Goal: Task Accomplishment & Management: Manage account settings

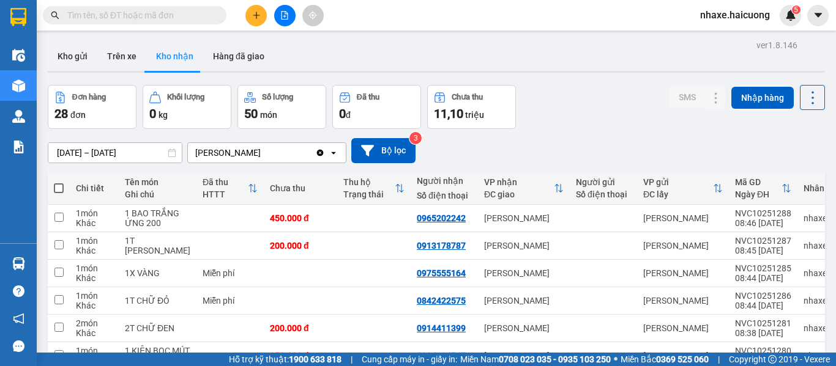
click at [357, 49] on div "Kho gửi Trên xe Kho nhận Hàng đã giao" at bounding box center [436, 58] width 777 height 32
click at [121, 20] on input "text" at bounding box center [139, 15] width 144 height 13
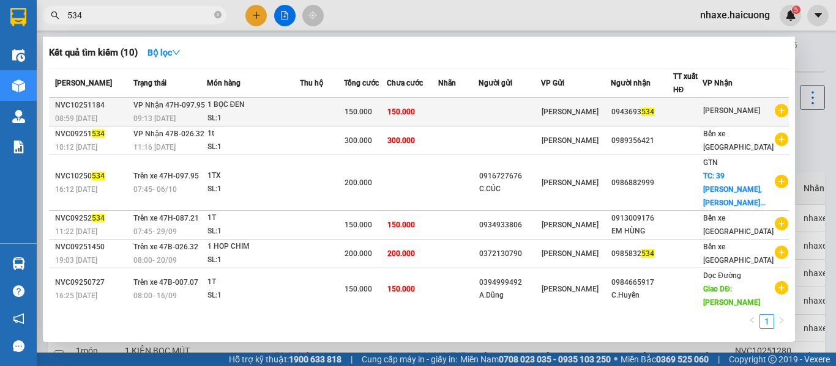
type input "534"
click at [428, 111] on td "150.000" at bounding box center [413, 112] width 52 height 29
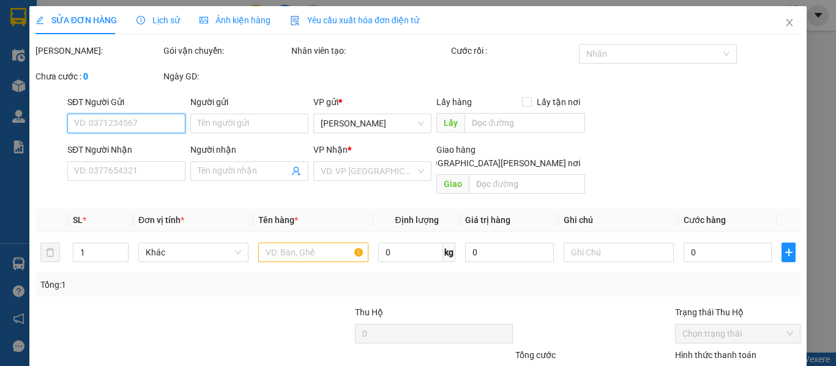
type input "0943693534"
type input "150.000"
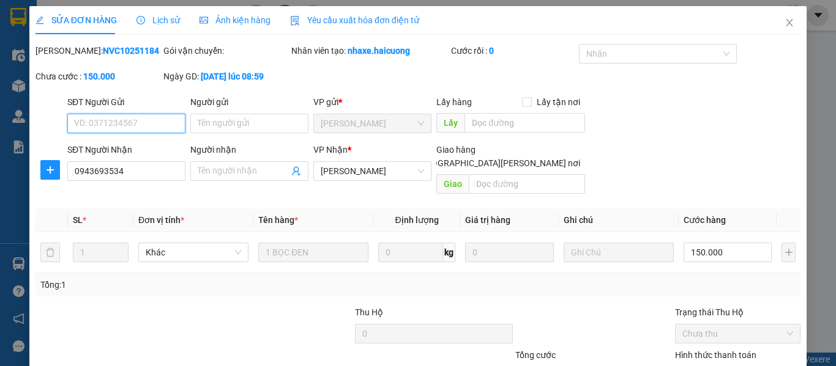
scroll to position [61, 0]
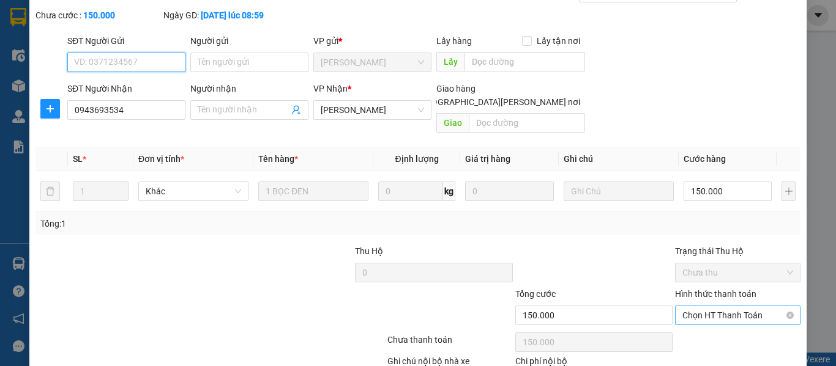
click at [717, 306] on span "Chọn HT Thanh Toán" at bounding box center [737, 315] width 111 height 18
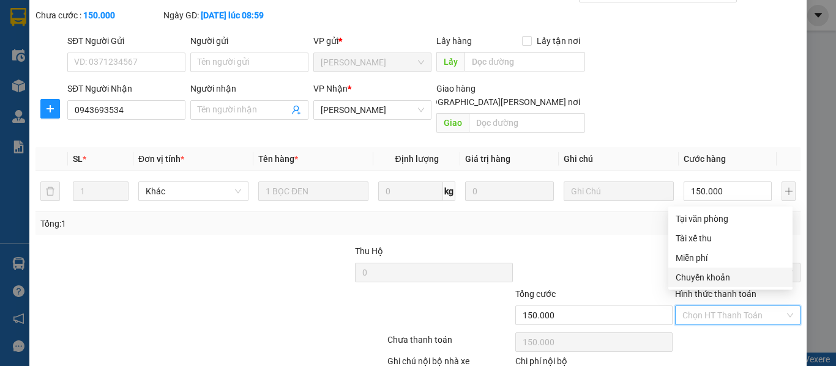
click at [697, 279] on div "Chuyển khoản" at bounding box center [729, 277] width 109 height 13
type input "0"
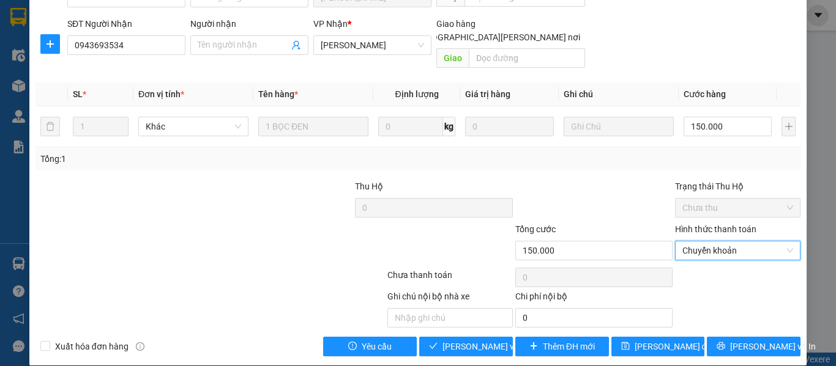
scroll to position [127, 0]
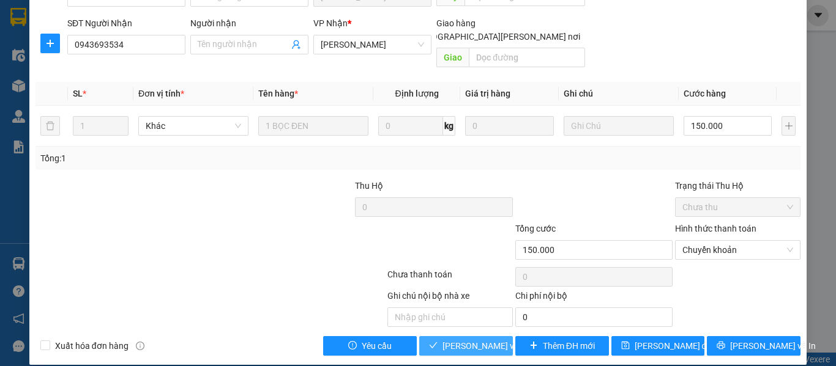
click at [473, 339] on span "[PERSON_NAME] và [PERSON_NAME] hàng" at bounding box center [524, 345] width 165 height 13
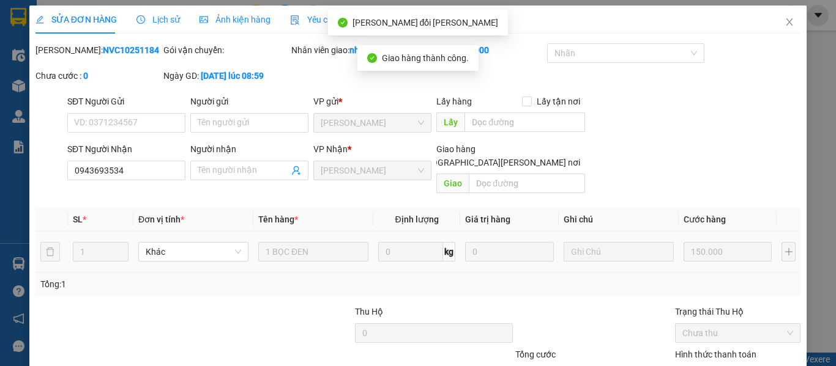
scroll to position [0, 0]
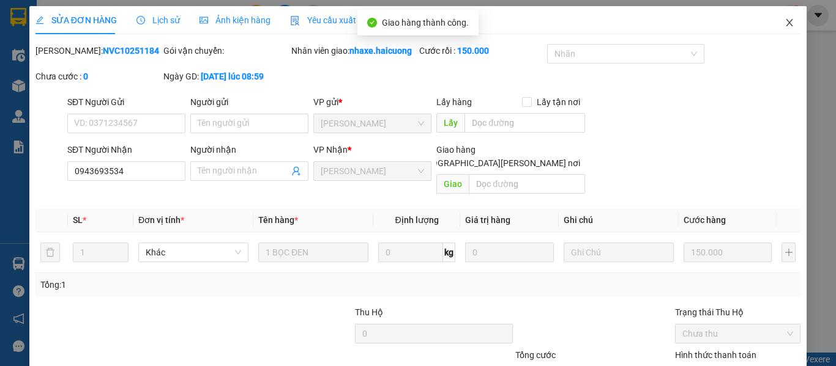
click at [784, 21] on icon "close" at bounding box center [789, 23] width 10 height 10
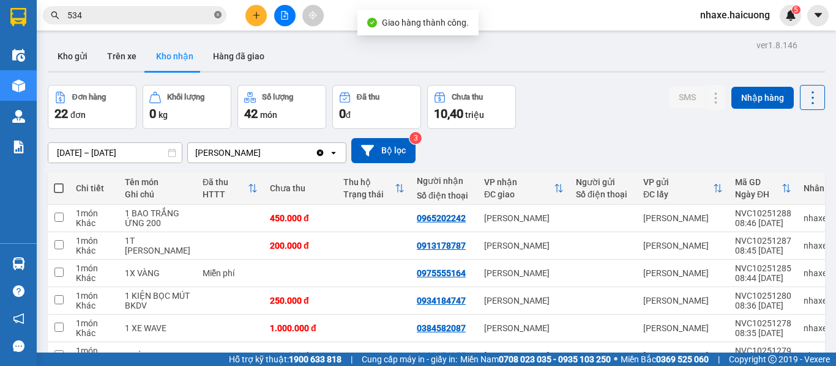
click at [214, 13] on icon "close-circle" at bounding box center [217, 14] width 7 height 7
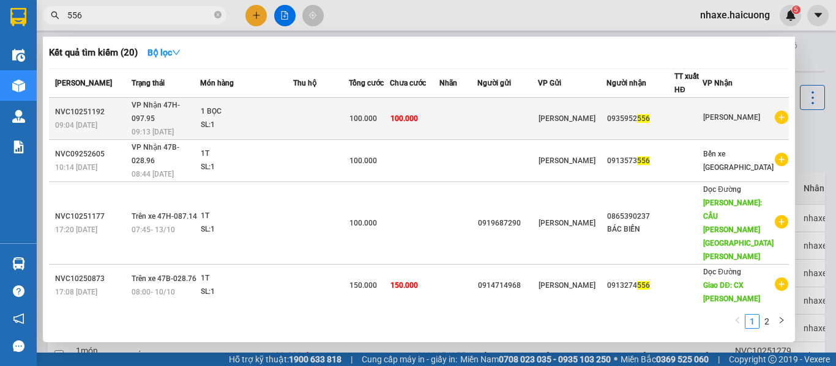
type input "556"
click at [389, 112] on div "100.000" at bounding box center [369, 118] width 40 height 13
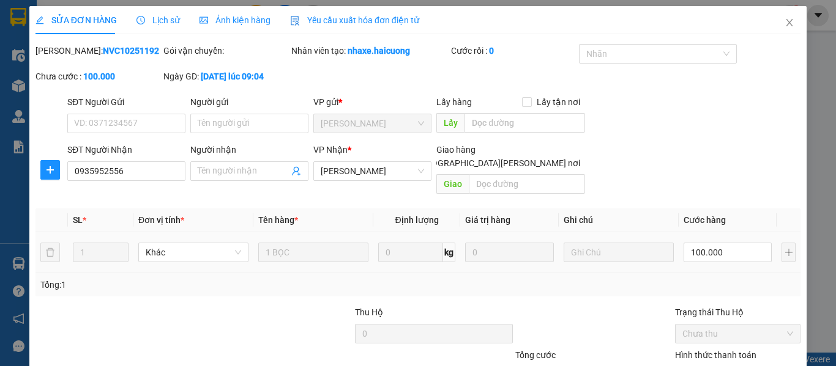
type input "0935952556"
type input "100.000"
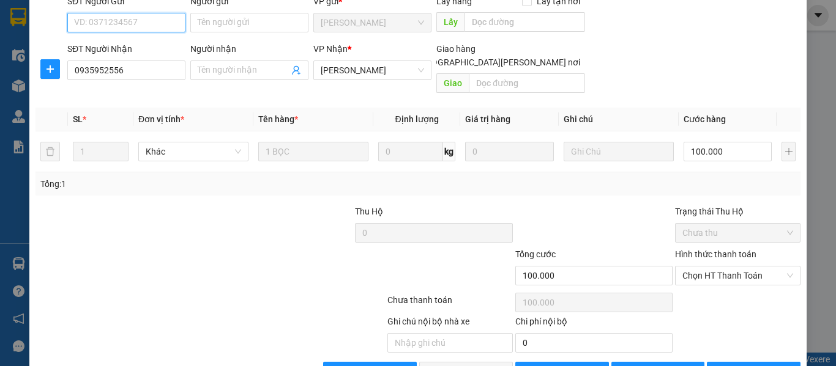
scroll to position [122, 0]
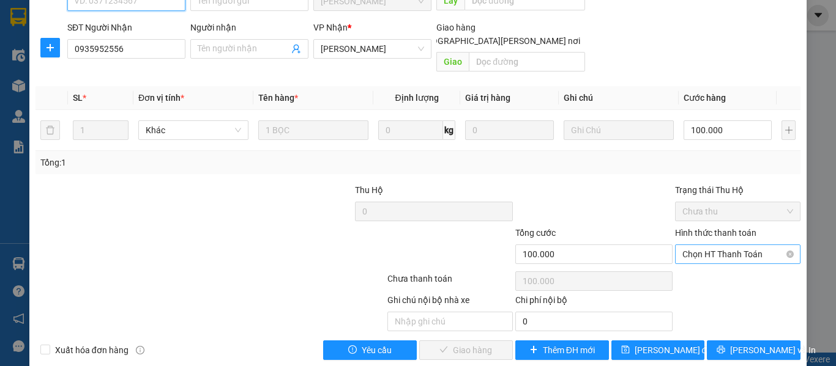
click at [704, 245] on span "Chọn HT Thanh Toán" at bounding box center [737, 254] width 111 height 18
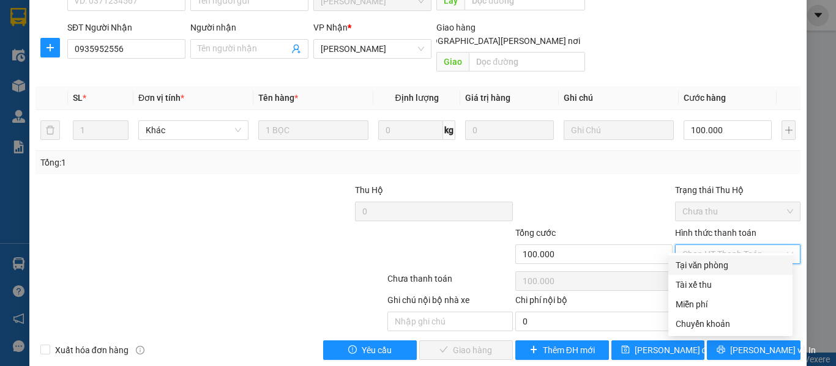
drag, startPoint x: 698, startPoint y: 266, endPoint x: 686, endPoint y: 267, distance: 12.3
click at [698, 267] on div "Tại văn phòng" at bounding box center [729, 265] width 109 height 13
type input "0"
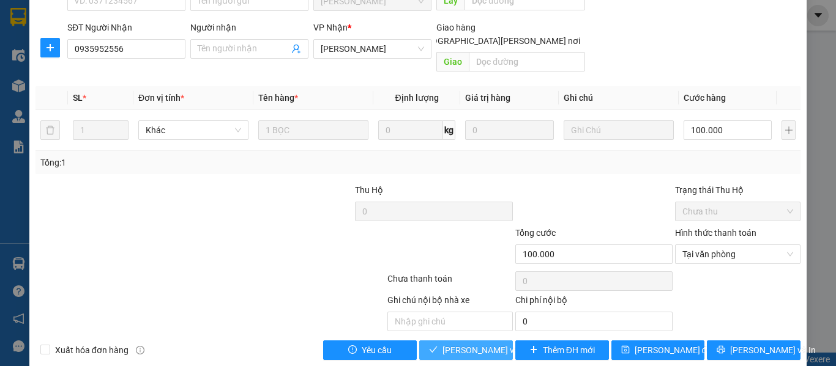
click at [479, 344] on span "[PERSON_NAME] và [PERSON_NAME] hàng" at bounding box center [524, 350] width 165 height 13
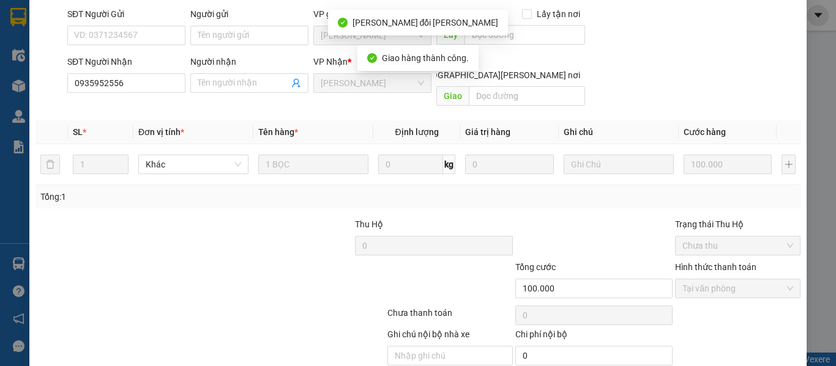
scroll to position [0, 0]
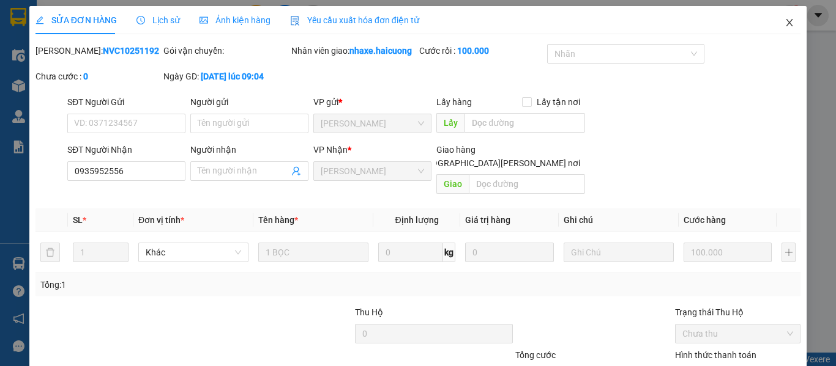
click at [784, 26] on icon "close" at bounding box center [789, 23] width 10 height 10
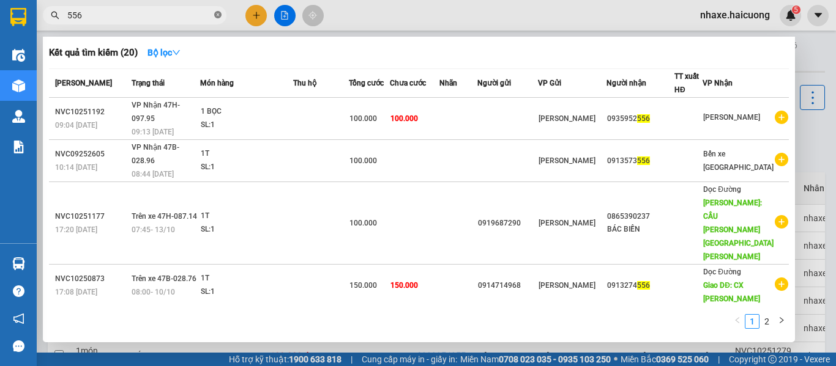
click at [218, 17] on icon "close-circle" at bounding box center [217, 14] width 7 height 7
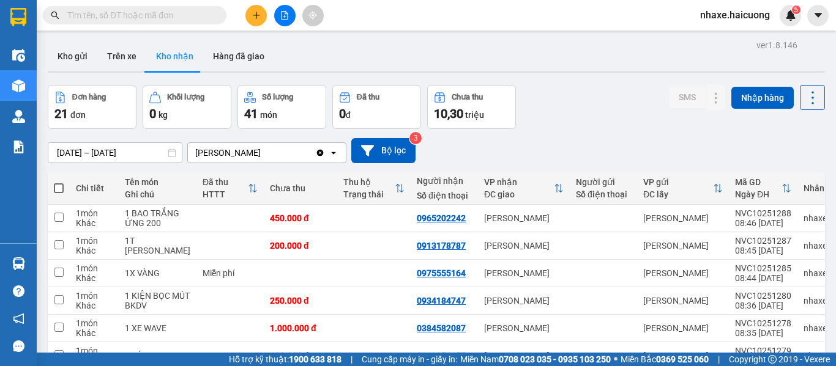
click at [154, 16] on input "text" at bounding box center [139, 15] width 144 height 13
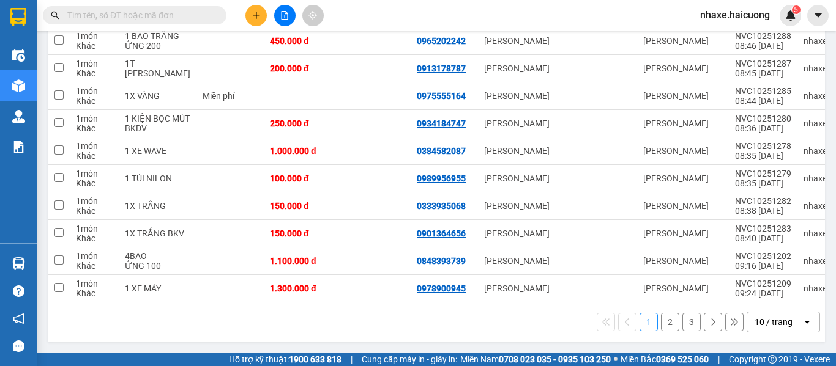
click at [661, 332] on button "2" at bounding box center [670, 322] width 18 height 18
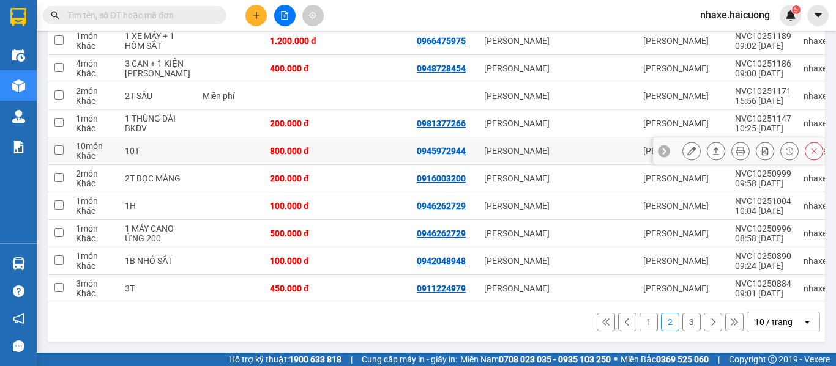
click at [61, 155] on input "checkbox" at bounding box center [58, 150] width 9 height 9
checkbox input "true"
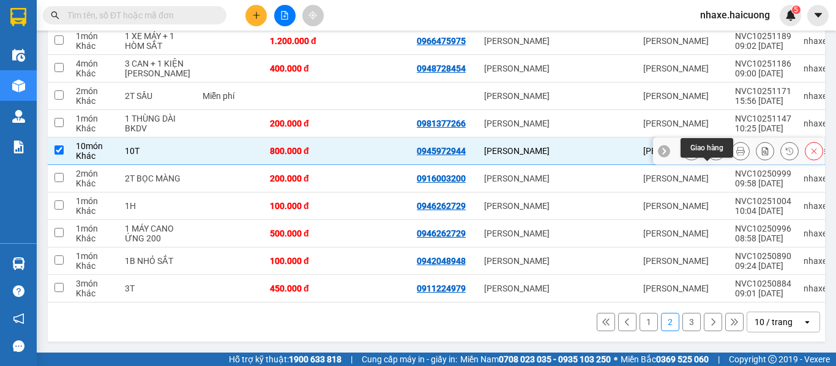
click at [711, 155] on icon at bounding box center [715, 151] width 9 height 9
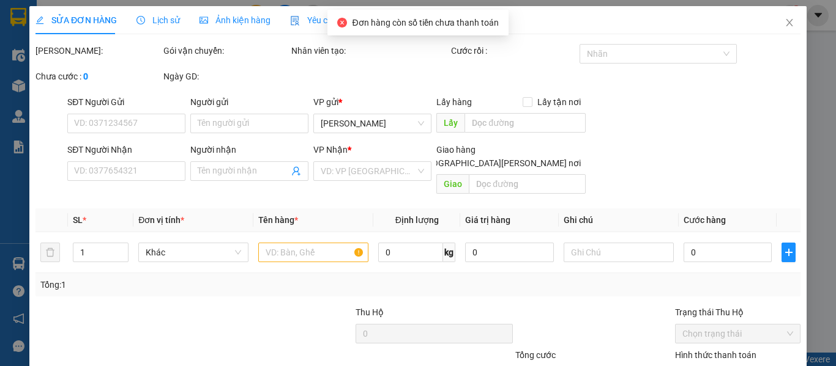
type input "0945972944"
type input "800.000"
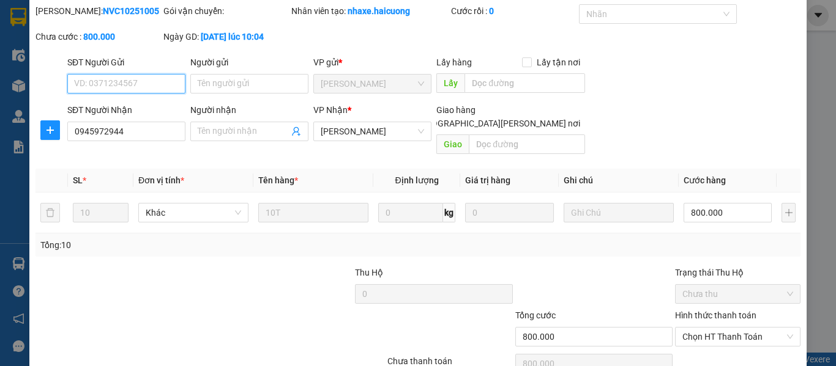
scroll to position [61, 0]
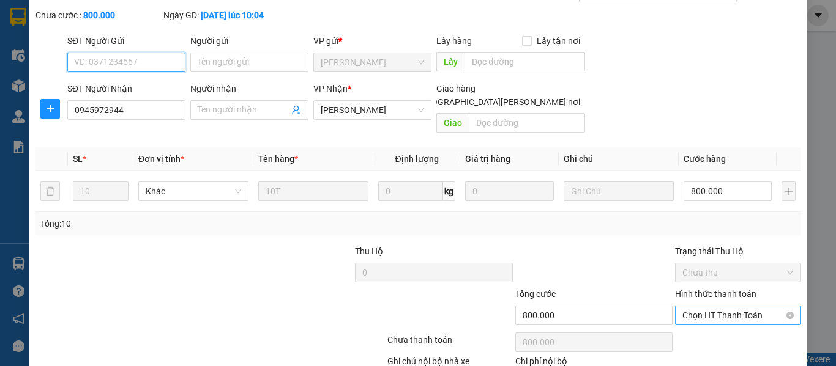
click at [721, 306] on span "Chọn HT Thanh Toán" at bounding box center [737, 315] width 111 height 18
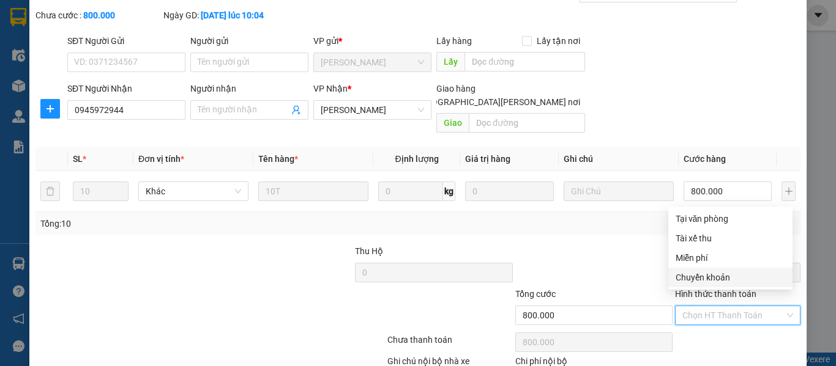
click at [691, 280] on div "Chuyển khoản" at bounding box center [729, 277] width 109 height 13
type input "0"
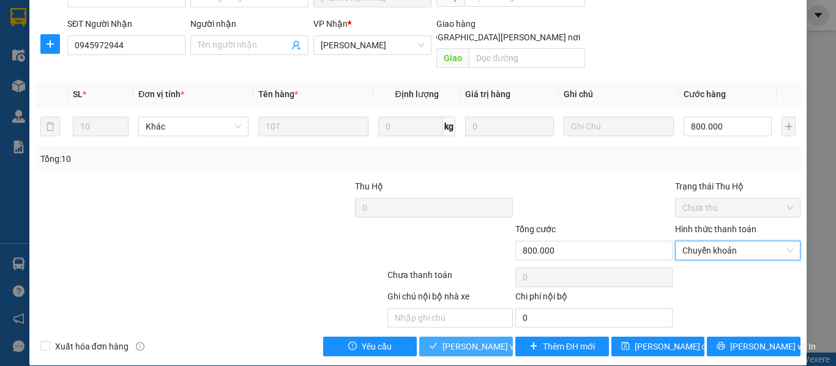
scroll to position [127, 0]
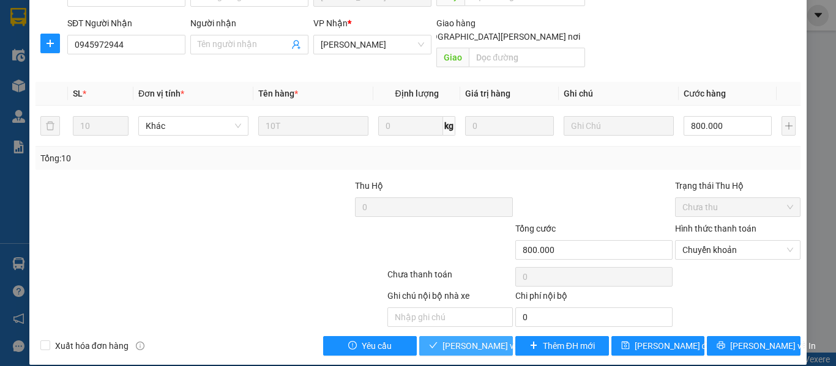
click at [453, 339] on span "[PERSON_NAME] và [PERSON_NAME] hàng" at bounding box center [524, 345] width 165 height 13
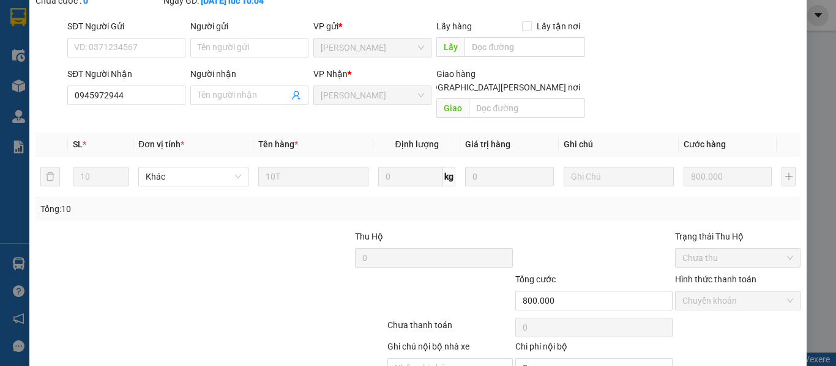
scroll to position [0, 0]
